Goal: Task Accomplishment & Management: Complete application form

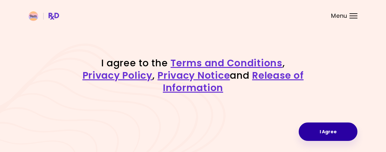
click at [318, 129] on button "I Agree" at bounding box center [328, 132] width 59 height 18
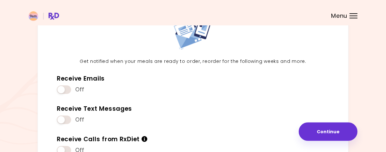
scroll to position [56, 0]
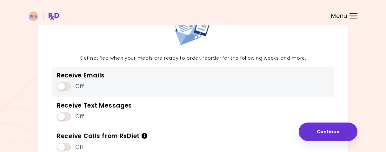
click at [64, 85] on span at bounding box center [64, 86] width 14 height 9
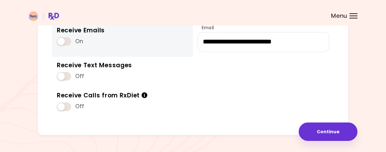
scroll to position [107, 0]
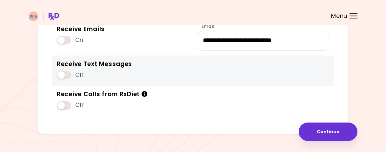
click at [65, 76] on span at bounding box center [64, 75] width 14 height 9
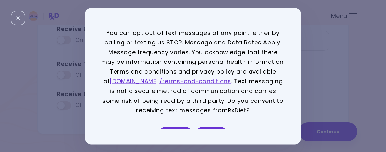
scroll to position [13, 0]
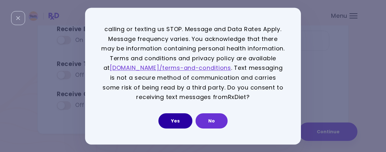
click at [189, 119] on button "Yes" at bounding box center [175, 120] width 34 height 15
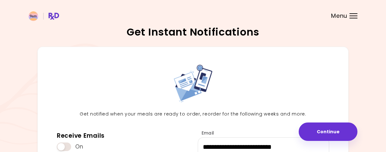
scroll to position [129, 0]
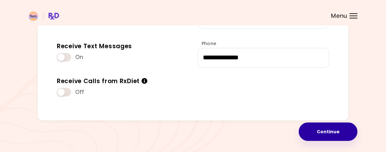
click at [319, 130] on button "Continue" at bounding box center [328, 132] width 59 height 18
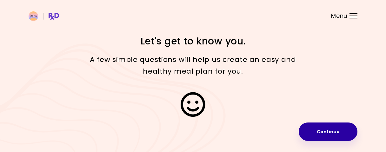
click at [326, 128] on button "Continue" at bounding box center [328, 132] width 59 height 18
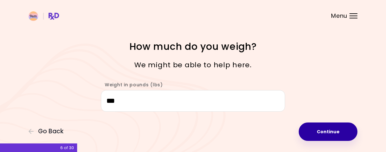
click at [316, 130] on button "Continue" at bounding box center [328, 132] width 59 height 18
select select "****"
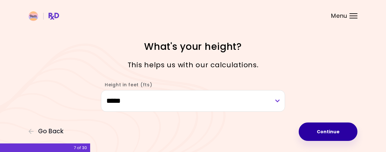
click at [312, 135] on button "Continue" at bounding box center [328, 132] width 59 height 18
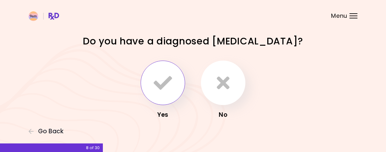
click at [177, 78] on button "button" at bounding box center [163, 83] width 44 height 44
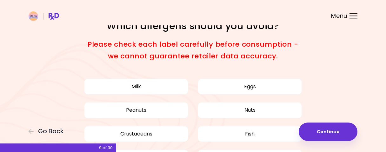
scroll to position [16, 0]
click at [39, 130] on span "Go Back" at bounding box center [50, 131] width 25 height 7
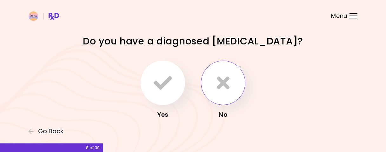
click at [225, 88] on icon "button" at bounding box center [223, 83] width 13 height 18
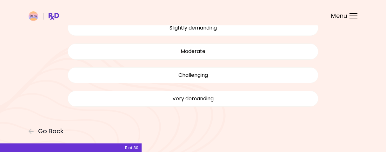
scroll to position [59, 0]
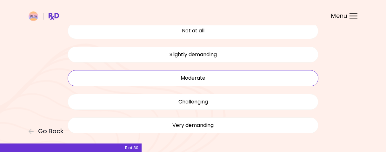
click at [197, 74] on button "Moderate" at bounding box center [193, 78] width 251 height 16
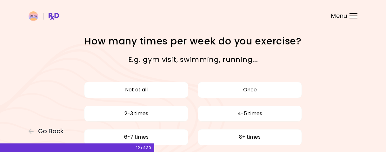
scroll to position [38, 0]
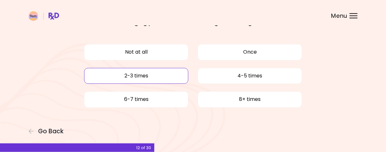
click at [159, 79] on button "2-3 times" at bounding box center [136, 76] width 104 height 16
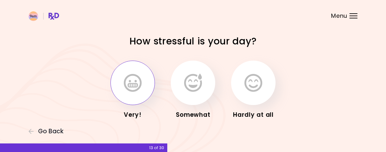
click at [147, 86] on button "button" at bounding box center [132, 83] width 44 height 44
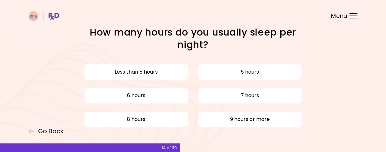
scroll to position [9, 0]
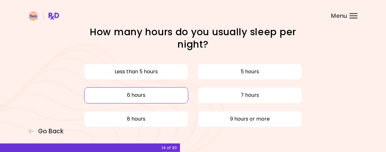
click at [164, 95] on button "6 hours" at bounding box center [136, 95] width 104 height 16
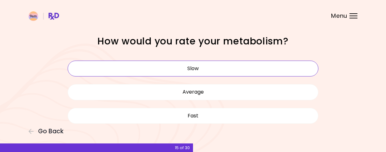
click at [182, 70] on button "Slow" at bounding box center [193, 69] width 251 height 16
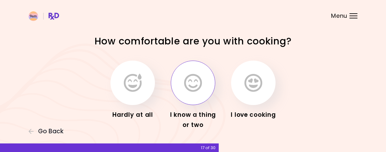
click at [196, 84] on icon "button" at bounding box center [193, 83] width 18 height 18
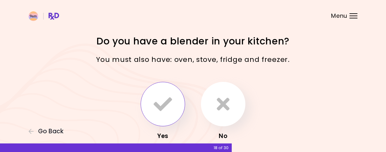
click at [154, 113] on icon "button" at bounding box center [163, 104] width 18 height 18
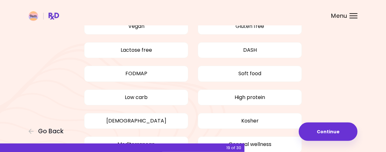
scroll to position [65, 0]
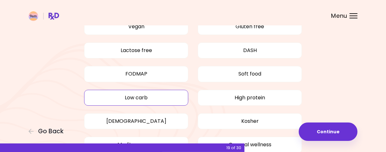
click at [159, 97] on button "Low carb" at bounding box center [136, 98] width 104 height 16
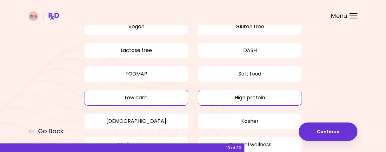
click at [237, 96] on button "High protein" at bounding box center [250, 98] width 104 height 16
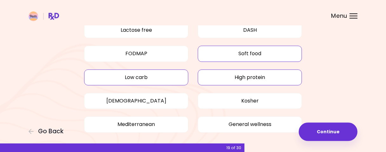
scroll to position [111, 0]
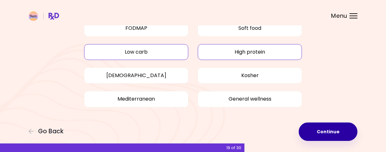
click at [321, 127] on button "Continue" at bounding box center [328, 132] width 59 height 18
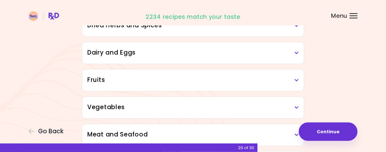
scroll to position [79, 0]
click at [296, 80] on icon at bounding box center [297, 80] width 4 height 4
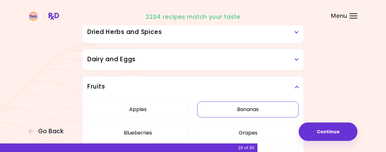
scroll to position [0, 0]
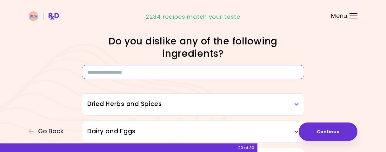
click at [174, 75] on input at bounding box center [193, 72] width 222 height 14
type input "*"
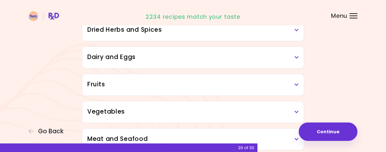
scroll to position [51, 0]
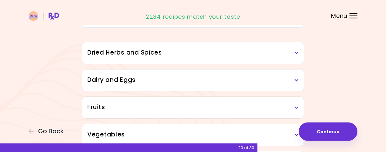
click at [297, 52] on icon at bounding box center [297, 53] width 4 height 4
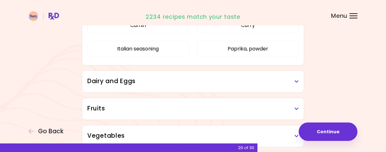
scroll to position [153, 0]
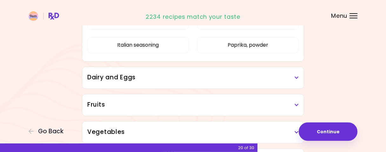
click at [286, 79] on h3 "Dairy and Eggs" at bounding box center [192, 77] width 211 height 9
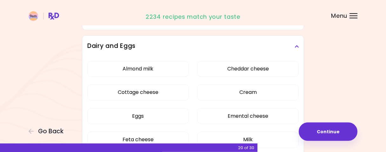
scroll to position [191, 0]
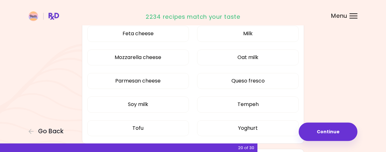
click at [162, 68] on div "Almond milk Cheddar cheese Cottage cheese Cream Eggs Emental cheese Feta cheese…" at bounding box center [192, 48] width 211 height 194
click at [167, 102] on button "Soy milk" at bounding box center [138, 104] width 102 height 16
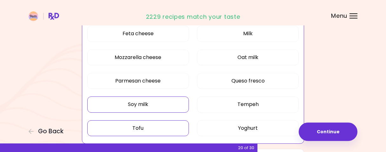
click at [171, 122] on button "Tofu" at bounding box center [138, 128] width 102 height 16
click at [220, 124] on button "Yoghurt" at bounding box center [248, 128] width 102 height 16
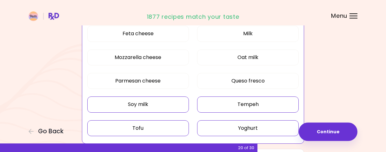
click at [225, 104] on button "Tempeh" at bounding box center [248, 104] width 102 height 16
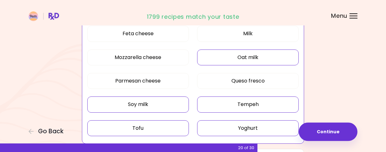
click at [229, 59] on button "Oat milk" at bounding box center [248, 58] width 102 height 16
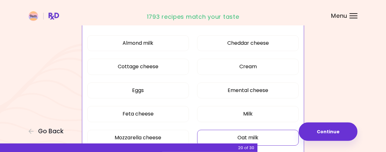
scroll to position [111, 0]
click at [227, 89] on button "Emental cheese" at bounding box center [248, 91] width 102 height 16
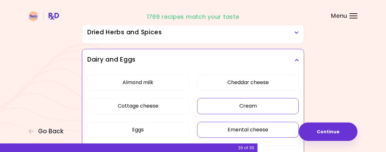
scroll to position [78, 0]
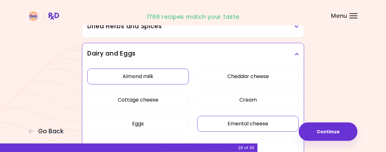
click at [170, 74] on button "Almond milk" at bounding box center [138, 77] width 102 height 16
click at [165, 97] on button "Cottage cheese" at bounding box center [138, 100] width 102 height 16
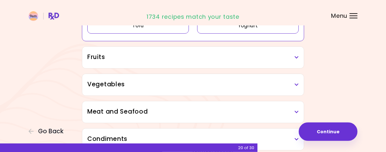
scroll to position [294, 0]
click at [294, 54] on h3 "Fruits" at bounding box center [192, 56] width 211 height 9
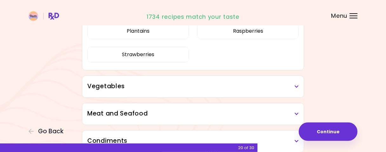
scroll to position [440, 0]
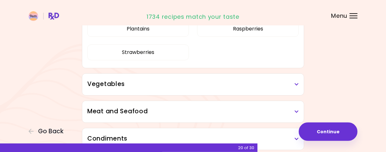
click at [296, 83] on icon at bounding box center [297, 84] width 4 height 4
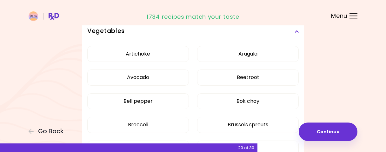
scroll to position [493, 0]
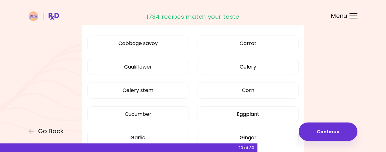
click at [231, 75] on div "Artichoke Arugula Avocado Beetroot Bell pepper Bok choy Broccoli Brussels sprou…" at bounding box center [192, 128] width 211 height 383
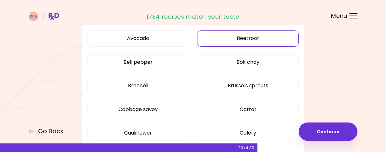
scroll to position [180, 0]
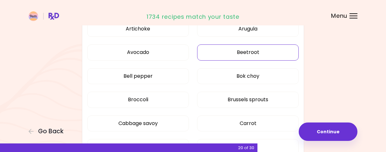
click at [212, 56] on button "Beetroot" at bounding box center [248, 52] width 102 height 16
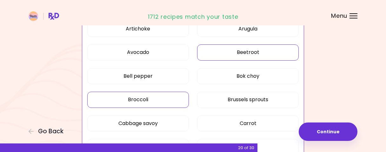
click at [168, 93] on button "Broccoli" at bounding box center [138, 100] width 102 height 16
click at [222, 96] on button "Brussels sprouts" at bounding box center [248, 100] width 102 height 16
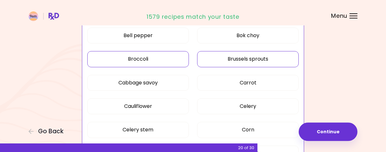
scroll to position [228, 0]
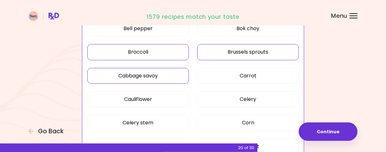
click at [173, 76] on button "Cabbage savoy" at bounding box center [138, 76] width 102 height 16
click at [176, 96] on button "Cauliflower" at bounding box center [138, 99] width 102 height 16
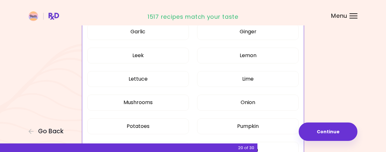
scroll to position [414, 0]
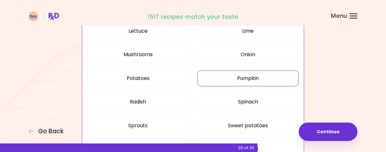
click at [222, 81] on button "Pumpkin" at bounding box center [248, 78] width 102 height 16
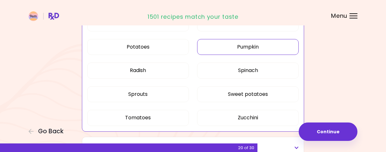
scroll to position [449, 0]
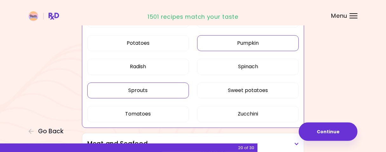
click at [184, 87] on button "Sprouts" at bounding box center [138, 91] width 102 height 16
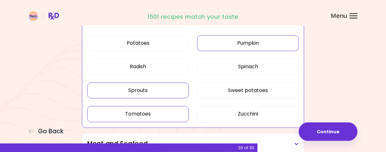
click at [174, 115] on button "Tomatoes" at bounding box center [138, 114] width 102 height 16
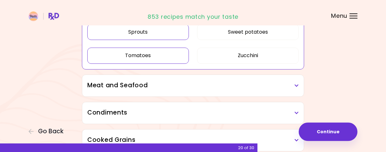
scroll to position [507, 0]
click at [272, 81] on h3 "Meat and Seafood" at bounding box center [192, 85] width 211 height 9
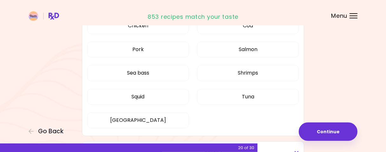
scroll to position [614, 0]
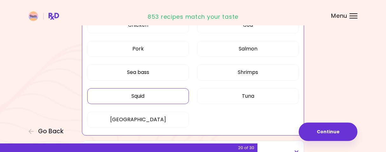
scroll to position [288, 0]
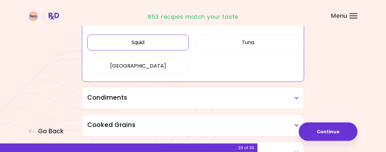
click at [211, 106] on div "Condiments" at bounding box center [193, 98] width 222 height 22
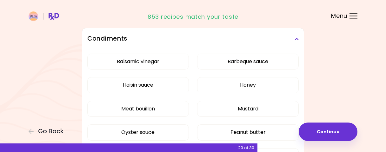
scroll to position [348, 0]
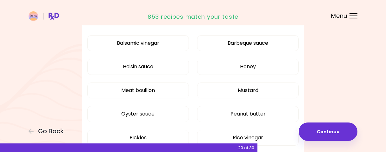
scroll to position [213, 0]
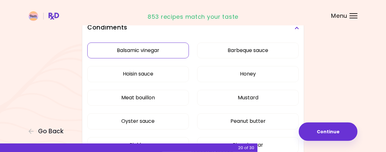
click at [175, 52] on button "Balsamic vinegar" at bounding box center [138, 51] width 102 height 16
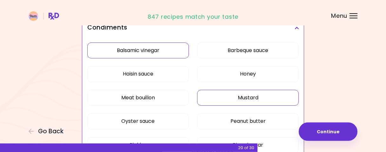
click at [231, 98] on button "Mustard" at bounding box center [248, 98] width 102 height 16
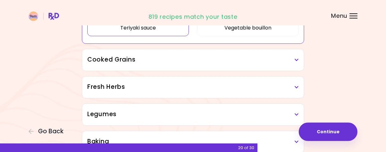
scroll to position [377, 0]
click at [205, 55] on h3 "Cooked Grains" at bounding box center [192, 59] width 211 height 9
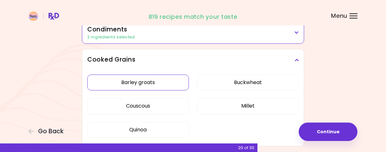
scroll to position [208, 0]
click at [171, 83] on button "Barley groats" at bounding box center [138, 83] width 102 height 16
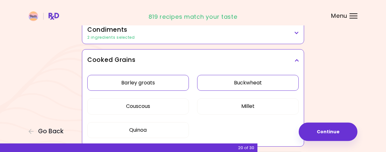
click at [213, 84] on button "Buckwheat" at bounding box center [248, 83] width 102 height 16
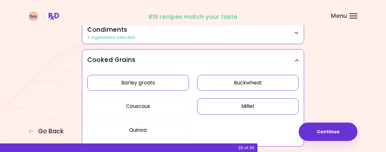
click at [215, 103] on button "Millet" at bounding box center [248, 106] width 102 height 16
click at [177, 106] on button "Couscous" at bounding box center [138, 106] width 102 height 16
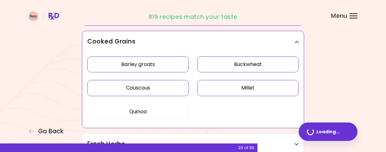
scroll to position [228, 0]
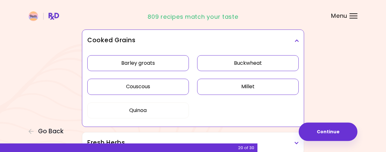
click at [177, 106] on button "Quinoa" at bounding box center [138, 111] width 102 height 16
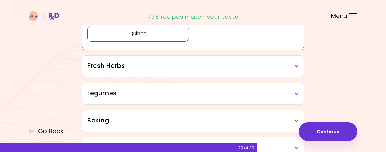
scroll to position [304, 0]
click at [237, 64] on h3 "Fresh Herbs" at bounding box center [192, 66] width 211 height 9
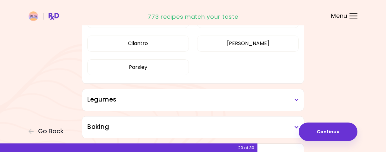
scroll to position [393, 0]
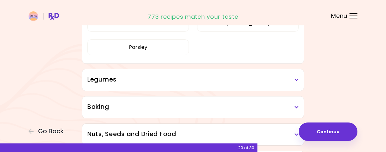
click at [242, 83] on div "Legumes" at bounding box center [193, 80] width 222 height 22
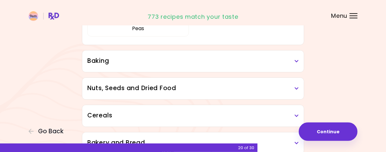
scroll to position [515, 0]
click at [242, 68] on div "Baking" at bounding box center [193, 61] width 222 height 22
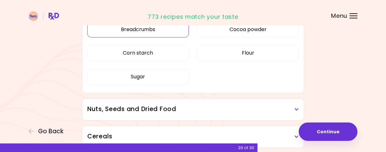
scroll to position [569, 0]
click at [211, 104] on h3 "Nuts, Seeds and Dried Food" at bounding box center [192, 108] width 211 height 9
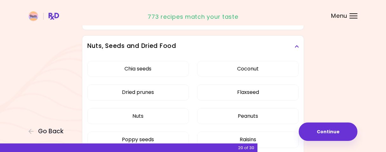
scroll to position [632, 0]
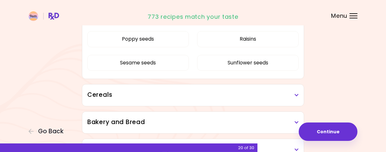
scroll to position [362, 0]
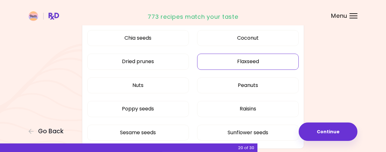
click at [214, 54] on button "Flaxseed" at bounding box center [248, 62] width 102 height 16
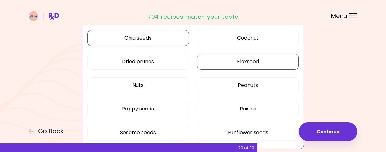
click at [177, 36] on button "Chia seeds" at bounding box center [138, 38] width 102 height 16
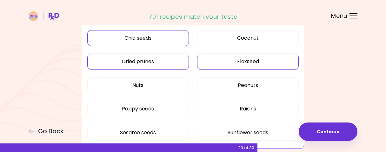
click at [178, 59] on button "Dried prunes" at bounding box center [138, 62] width 102 height 16
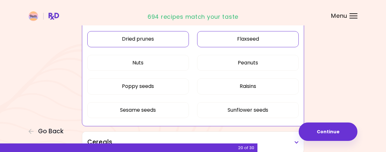
scroll to position [388, 0]
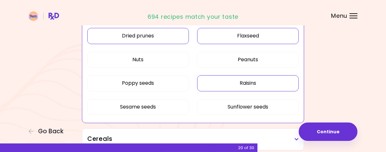
click at [227, 85] on button "Raisins" at bounding box center [248, 83] width 102 height 16
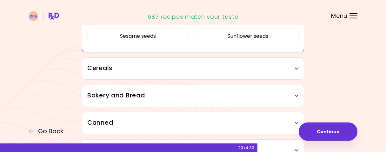
click at [225, 75] on div "Cereals" at bounding box center [193, 69] width 222 height 22
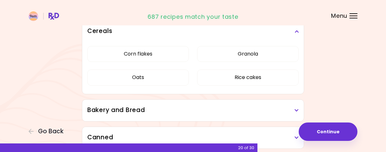
scroll to position [498, 0]
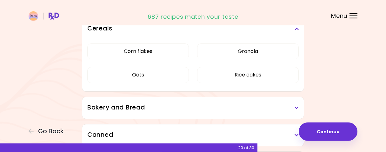
click at [198, 107] on h3 "Bakery and Bread" at bounding box center [192, 107] width 211 height 9
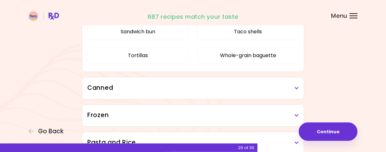
scroll to position [624, 0]
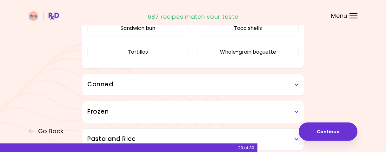
click at [232, 80] on h3 "Canned" at bounding box center [192, 84] width 211 height 9
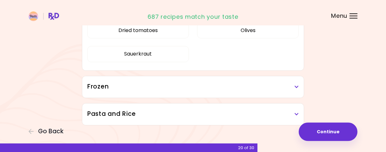
scroll to position [701, 0]
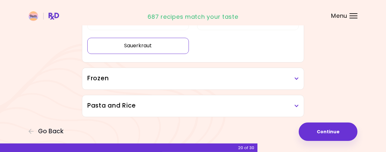
click at [182, 54] on button "Sauerkraut" at bounding box center [138, 46] width 102 height 16
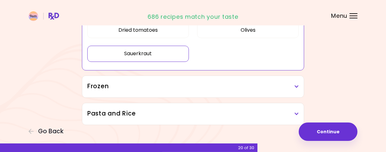
click at [222, 90] on div "Frozen" at bounding box center [193, 87] width 222 height 22
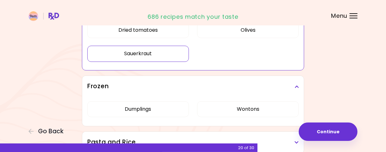
scroll to position [485, 0]
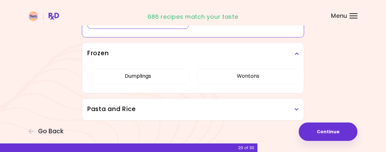
click at [225, 109] on h3 "Pasta and Rice" at bounding box center [192, 109] width 211 height 9
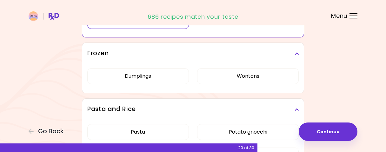
scroll to position [536, 0]
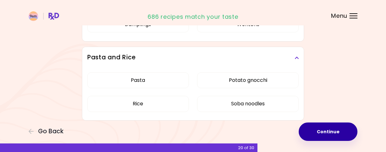
click at [326, 129] on button "Continue" at bounding box center [328, 132] width 59 height 18
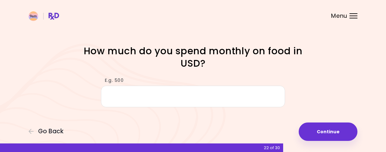
click at [242, 98] on input "E.g. 500" at bounding box center [193, 97] width 184 height 22
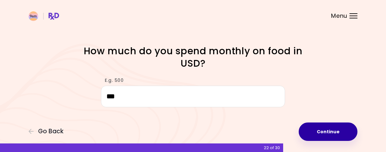
type input "***"
click at [325, 129] on button "Continue" at bounding box center [328, 132] width 59 height 18
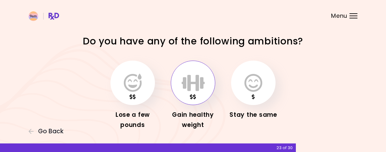
scroll to position [24, 0]
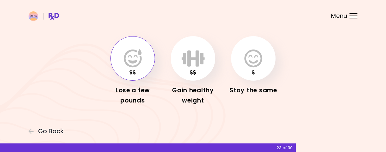
click at [142, 58] on button "button" at bounding box center [132, 58] width 44 height 44
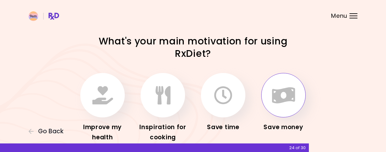
scroll to position [37, 0]
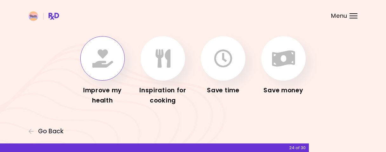
click at [110, 63] on icon "button" at bounding box center [102, 58] width 21 height 18
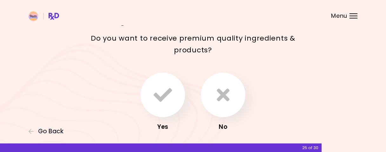
scroll to position [34, 0]
click at [227, 95] on icon "button" at bounding box center [223, 95] width 13 height 18
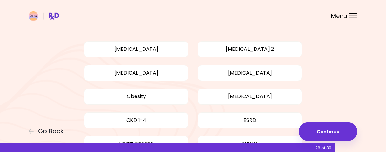
scroll to position [54, 0]
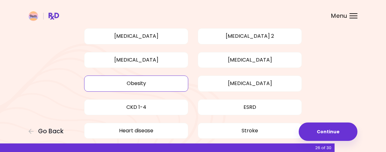
click at [138, 90] on button "Obesity" at bounding box center [136, 84] width 104 height 16
click at [228, 63] on button "[MEDICAL_DATA]" at bounding box center [250, 60] width 104 height 16
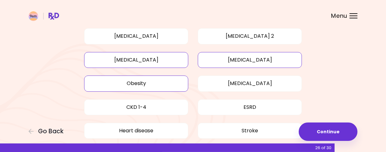
click at [174, 62] on button "[MEDICAL_DATA]" at bounding box center [136, 60] width 104 height 16
click at [222, 38] on button "[MEDICAL_DATA] 2" at bounding box center [250, 36] width 104 height 16
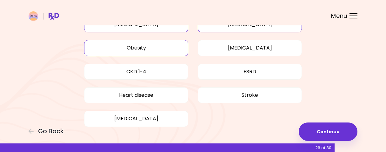
scroll to position [89, 0]
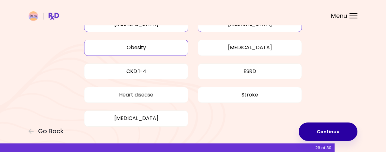
click at [317, 129] on button "Continue" at bounding box center [328, 132] width 59 height 18
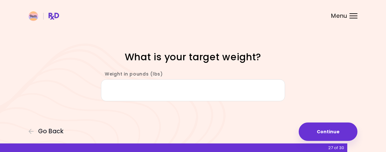
click at [202, 96] on input "Weight in pounds (lbs)" at bounding box center [193, 90] width 184 height 22
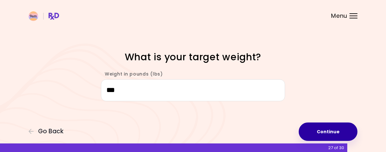
type input "***"
click at [332, 134] on button "Continue" at bounding box center [328, 132] width 59 height 18
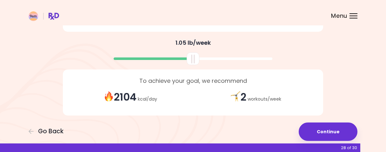
scroll to position [176, 0]
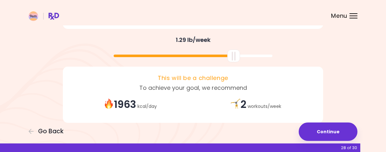
click at [234, 57] on div at bounding box center [193, 56] width 159 height 3
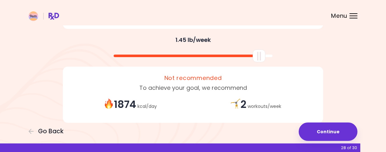
click at [259, 55] on div at bounding box center [193, 56] width 159 height 3
click at [270, 56] on div at bounding box center [193, 56] width 159 height 3
click at [270, 56] on div at bounding box center [265, 56] width 13 height 13
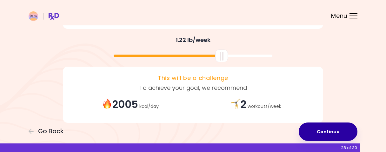
click at [338, 132] on button "Continue" at bounding box center [328, 132] width 59 height 18
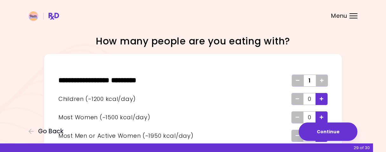
scroll to position [27, 0]
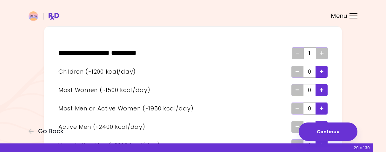
click at [325, 71] on div "Add - Child" at bounding box center [321, 72] width 12 height 12
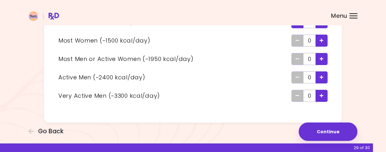
scroll to position [82, 0]
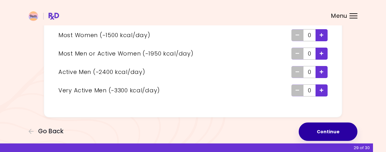
click at [339, 129] on button "Continue" at bounding box center [328, 132] width 59 height 18
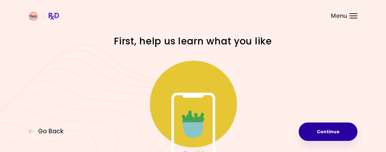
click at [320, 126] on button "Continue" at bounding box center [328, 132] width 59 height 18
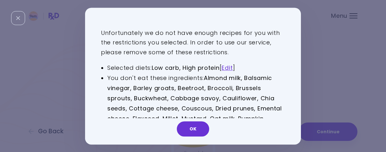
scroll to position [51, 0]
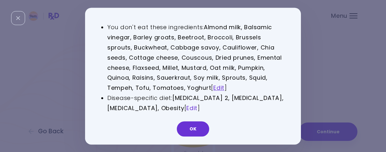
click at [197, 107] on link "Edit" at bounding box center [191, 108] width 11 height 8
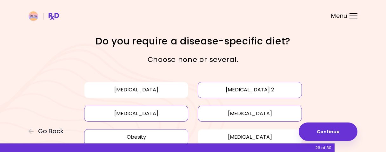
click at [235, 95] on button "[MEDICAL_DATA] 2" at bounding box center [250, 90] width 104 height 16
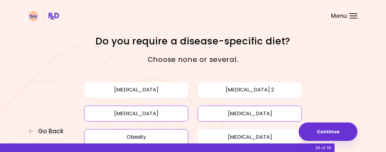
click at [231, 114] on button "[MEDICAL_DATA]" at bounding box center [250, 114] width 104 height 16
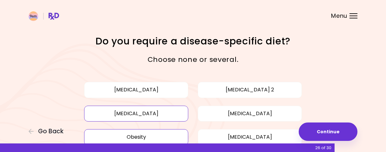
click at [177, 115] on button "[MEDICAL_DATA]" at bounding box center [136, 114] width 104 height 16
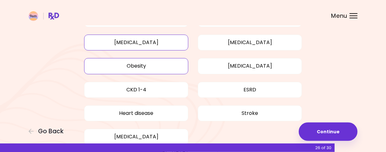
scroll to position [71, 0]
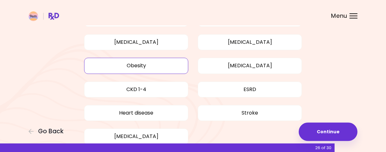
click at [161, 69] on button "Obesity" at bounding box center [136, 66] width 104 height 16
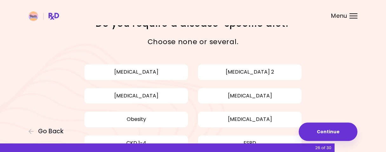
scroll to position [0, 0]
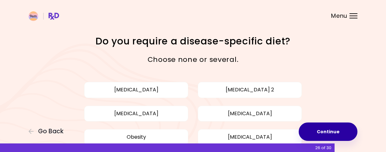
click at [345, 130] on button "Continue" at bounding box center [328, 132] width 59 height 18
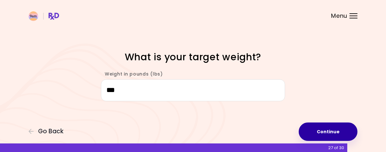
click at [345, 130] on button "Continue" at bounding box center [328, 132] width 59 height 18
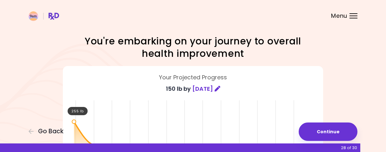
scroll to position [186, 0]
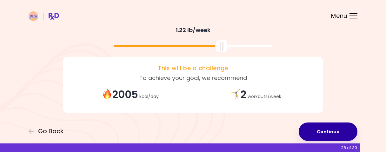
click at [321, 131] on button "Continue" at bounding box center [328, 132] width 59 height 18
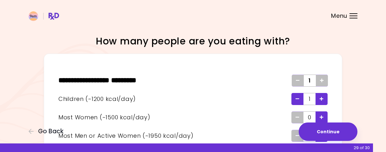
scroll to position [82, 0]
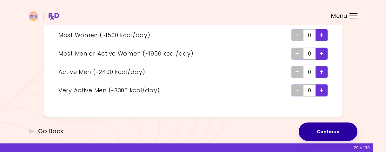
click at [339, 138] on button "Continue" at bounding box center [328, 132] width 59 height 18
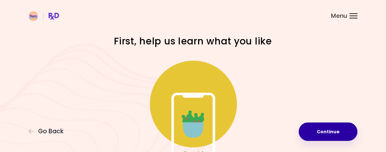
click at [339, 138] on button "Continue" at bounding box center [328, 132] width 59 height 18
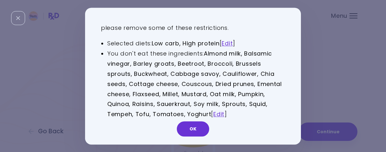
scroll to position [25, 0]
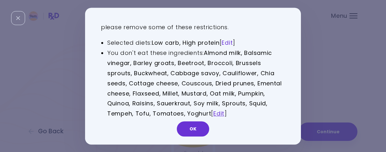
click at [228, 43] on link "Edit" at bounding box center [227, 43] width 11 height 8
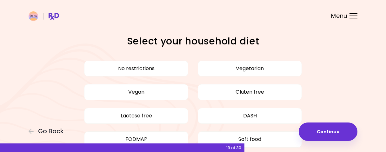
scroll to position [111, 0]
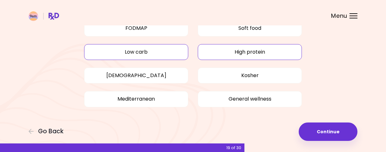
click at [164, 47] on button "Low carb" at bounding box center [136, 52] width 104 height 16
click at [228, 52] on button "High protein" at bounding box center [250, 52] width 104 height 16
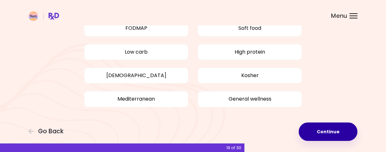
click at [330, 137] on button "Continue" at bounding box center [328, 132] width 59 height 18
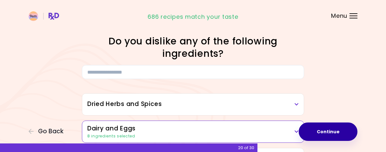
click at [322, 130] on button "Continue" at bounding box center [328, 132] width 59 height 18
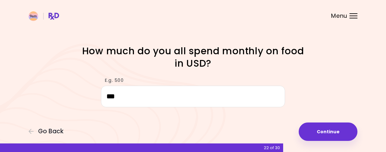
click at [322, 130] on button "Continue" at bounding box center [328, 132] width 59 height 18
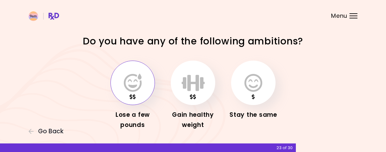
scroll to position [24, 0]
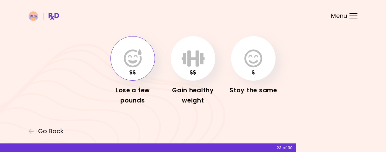
click at [137, 63] on icon "button" at bounding box center [133, 58] width 18 height 18
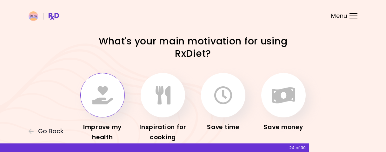
click at [104, 93] on icon "button" at bounding box center [102, 95] width 21 height 18
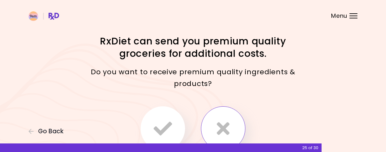
scroll to position [60, 0]
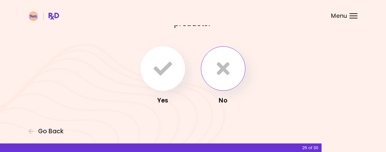
click at [228, 79] on button "button" at bounding box center [223, 68] width 44 height 44
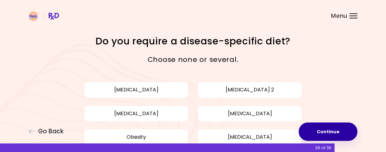
click at [322, 134] on button "Continue" at bounding box center [328, 132] width 59 height 18
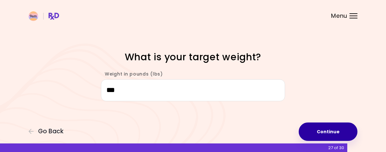
click at [324, 132] on button "Continue" at bounding box center [328, 132] width 59 height 18
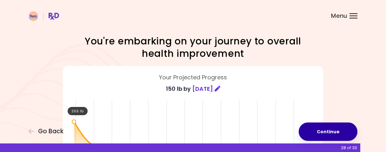
click at [324, 132] on button "Continue" at bounding box center [328, 132] width 59 height 18
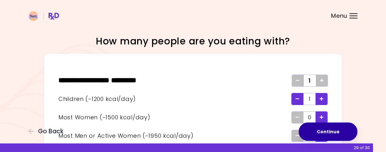
click at [324, 132] on button "Continue" at bounding box center [328, 132] width 59 height 18
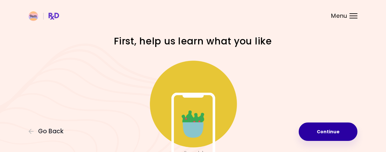
click at [324, 132] on button "Continue" at bounding box center [328, 132] width 59 height 18
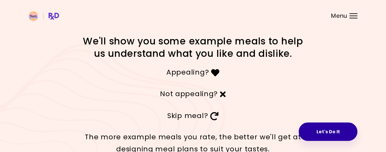
click at [318, 135] on button "Let's Do It" at bounding box center [328, 132] width 59 height 18
